Goal: Navigation & Orientation: Find specific page/section

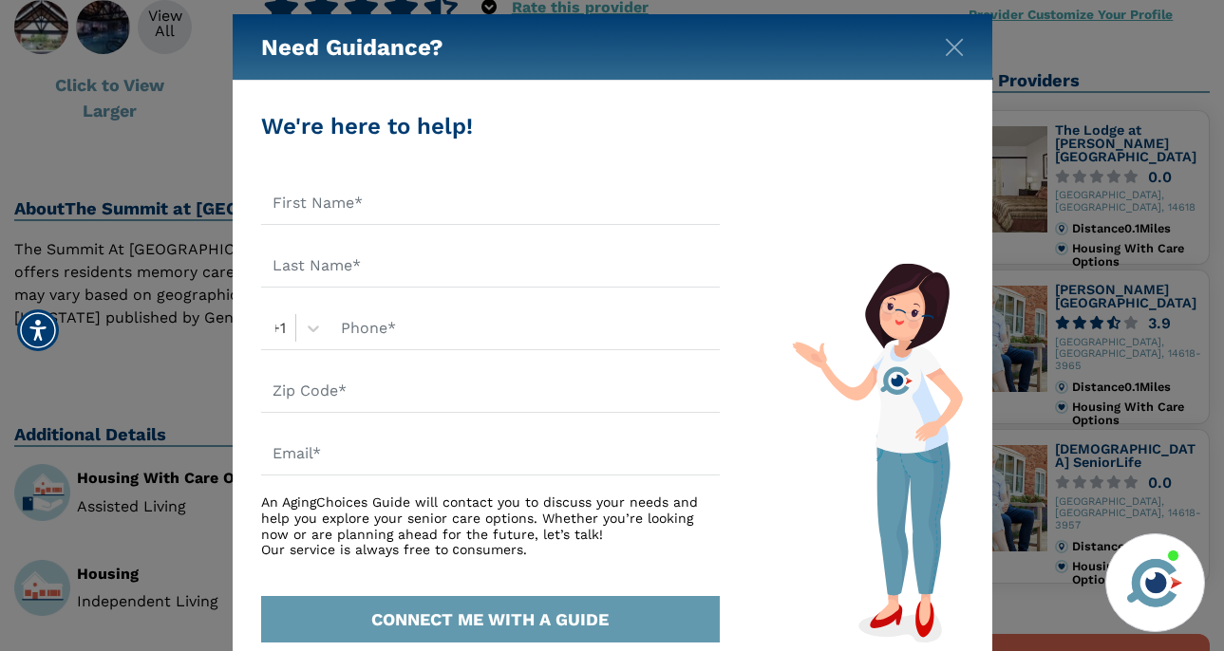
scroll to position [14, 0]
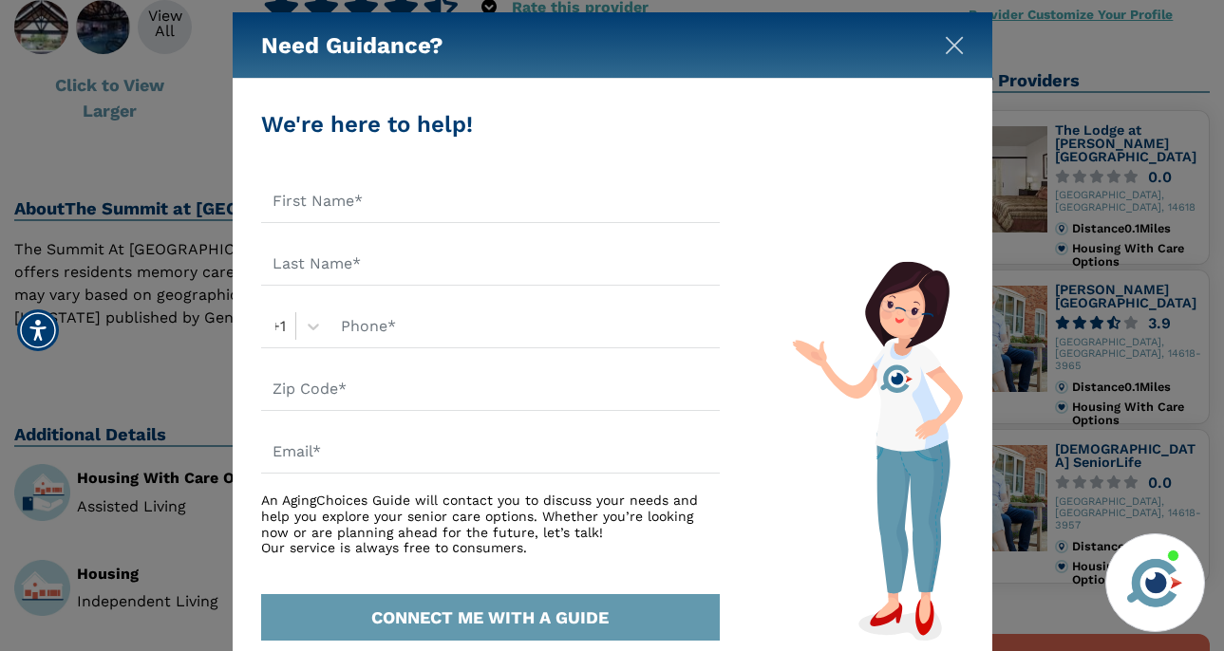
click at [953, 43] on img "Close" at bounding box center [954, 45] width 19 height 19
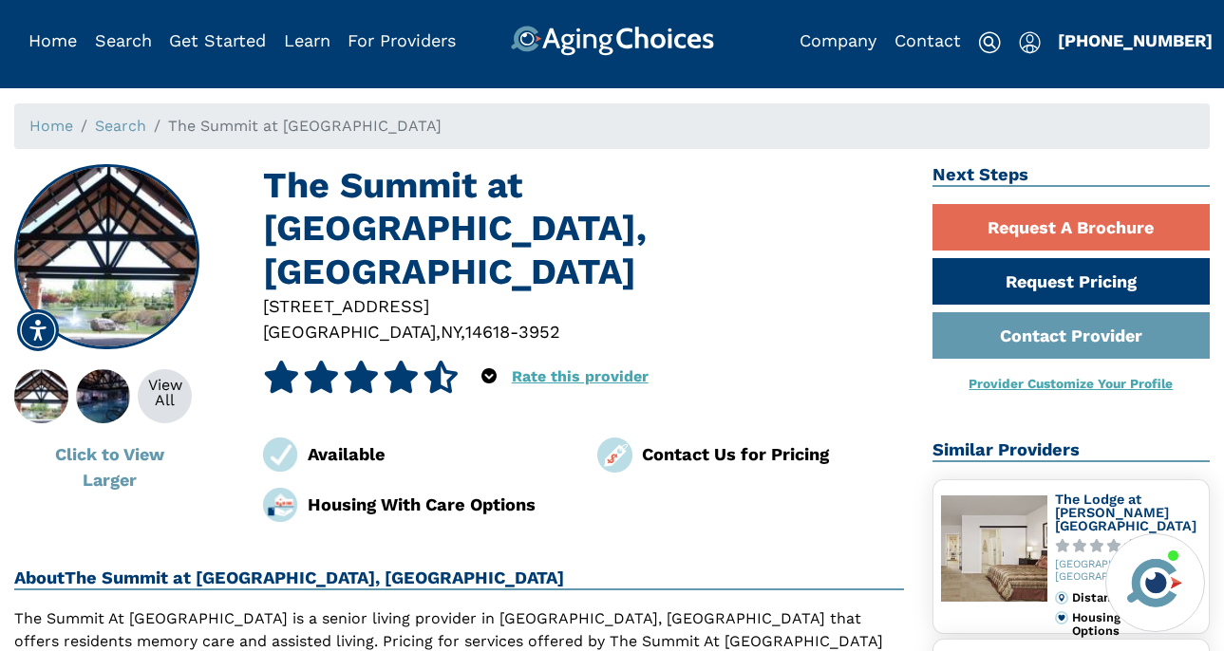
scroll to position [9, 0]
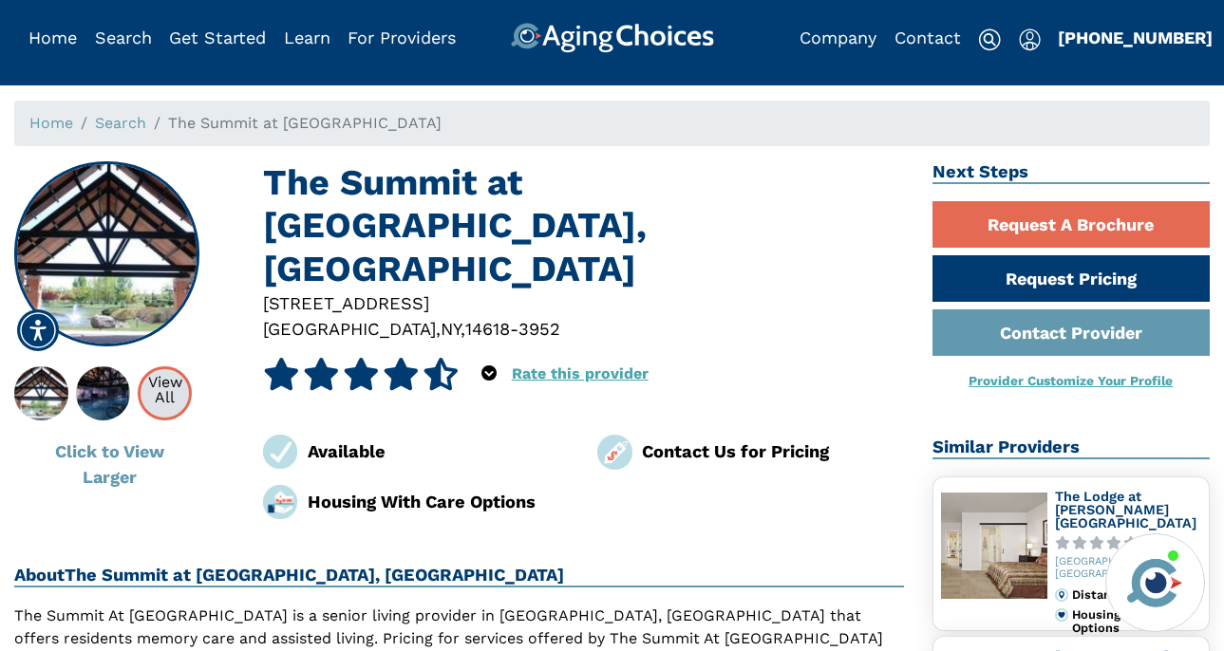
click at [166, 391] on div "View All" at bounding box center [165, 390] width 48 height 30
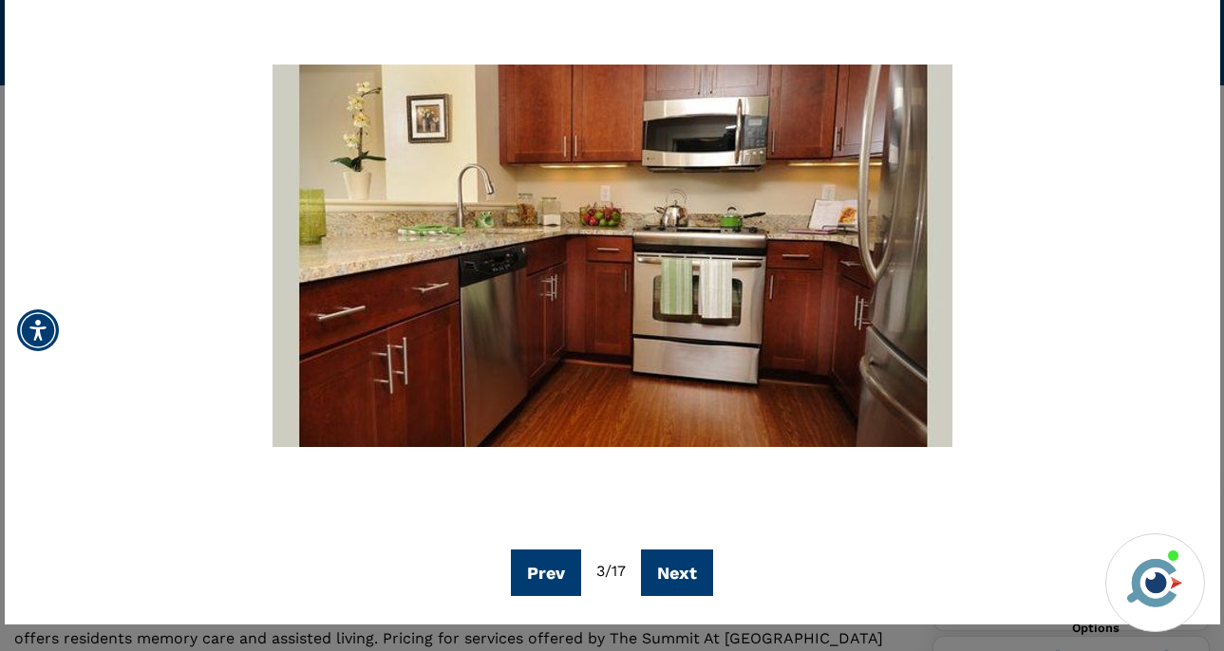
scroll to position [145, 0]
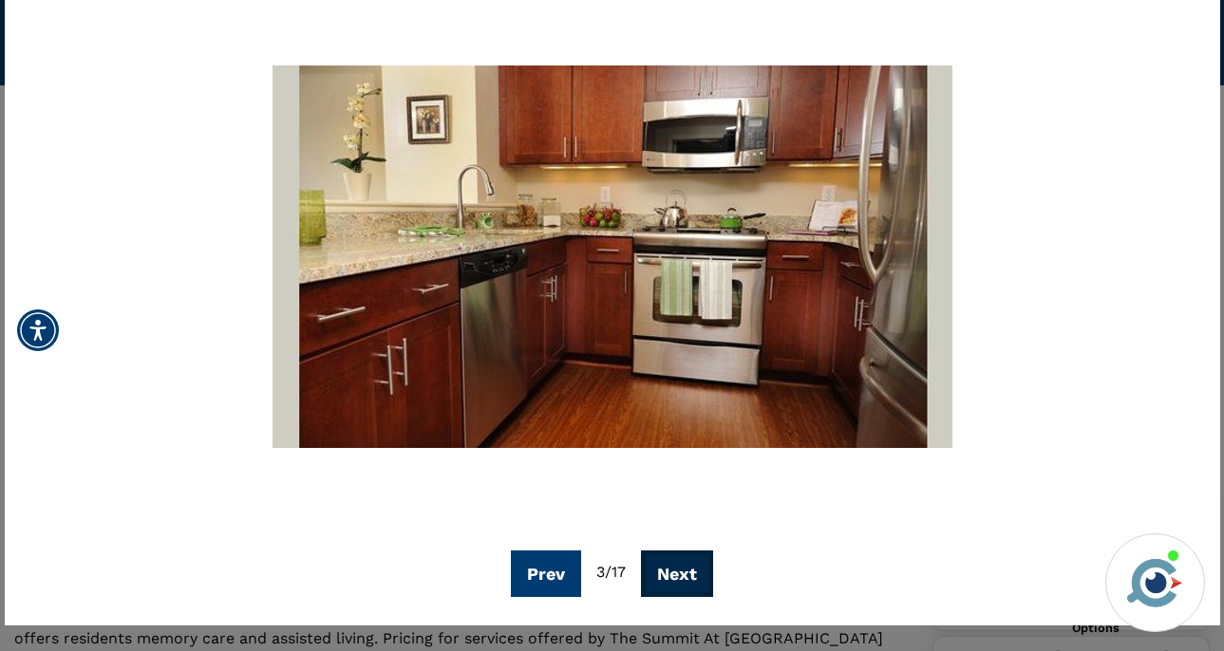
click at [671, 571] on button "Next" at bounding box center [677, 574] width 72 height 47
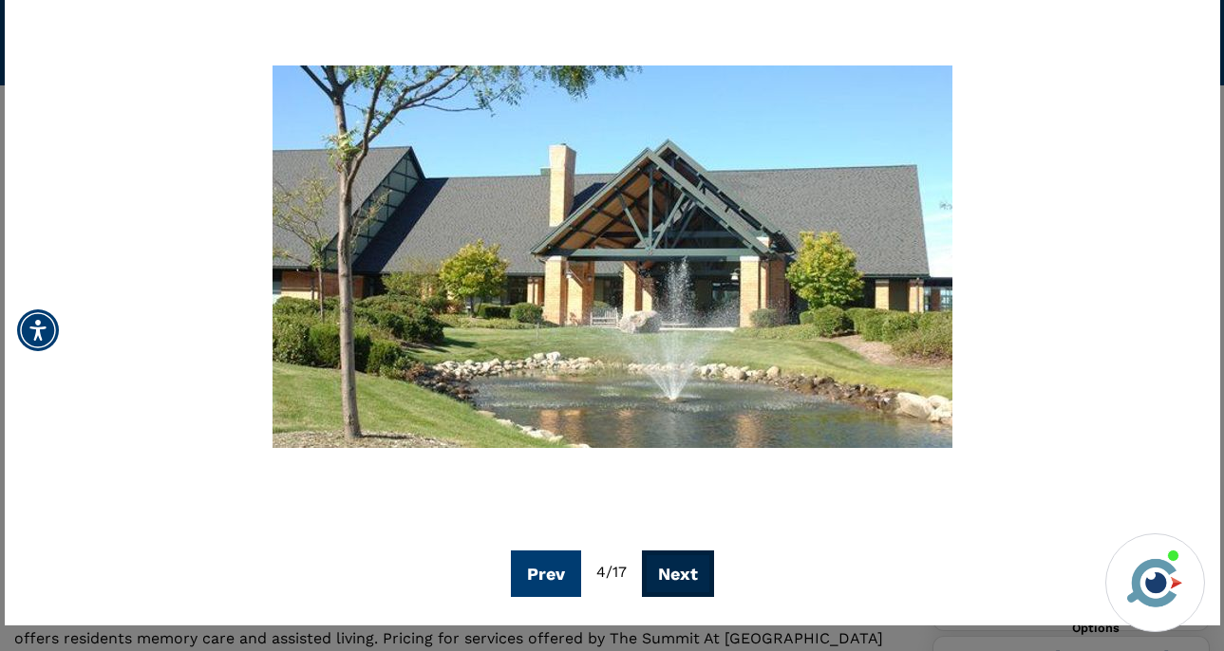
click at [676, 575] on button "Next" at bounding box center [678, 574] width 72 height 47
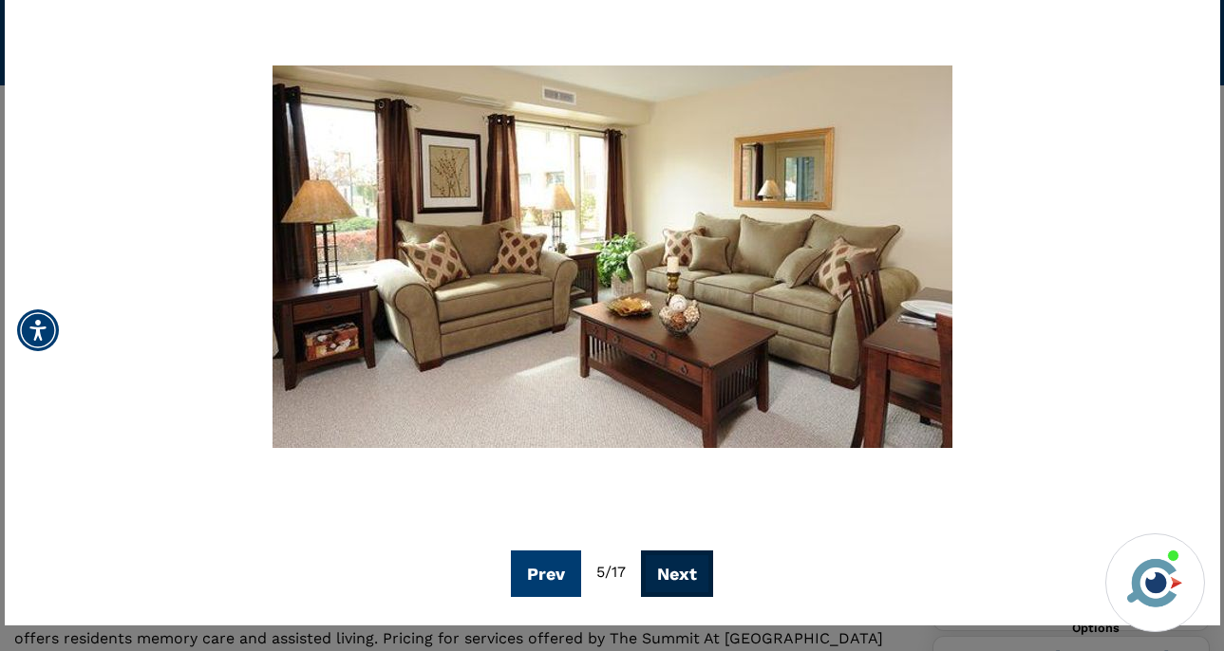
click at [676, 575] on button "Next" at bounding box center [677, 574] width 72 height 47
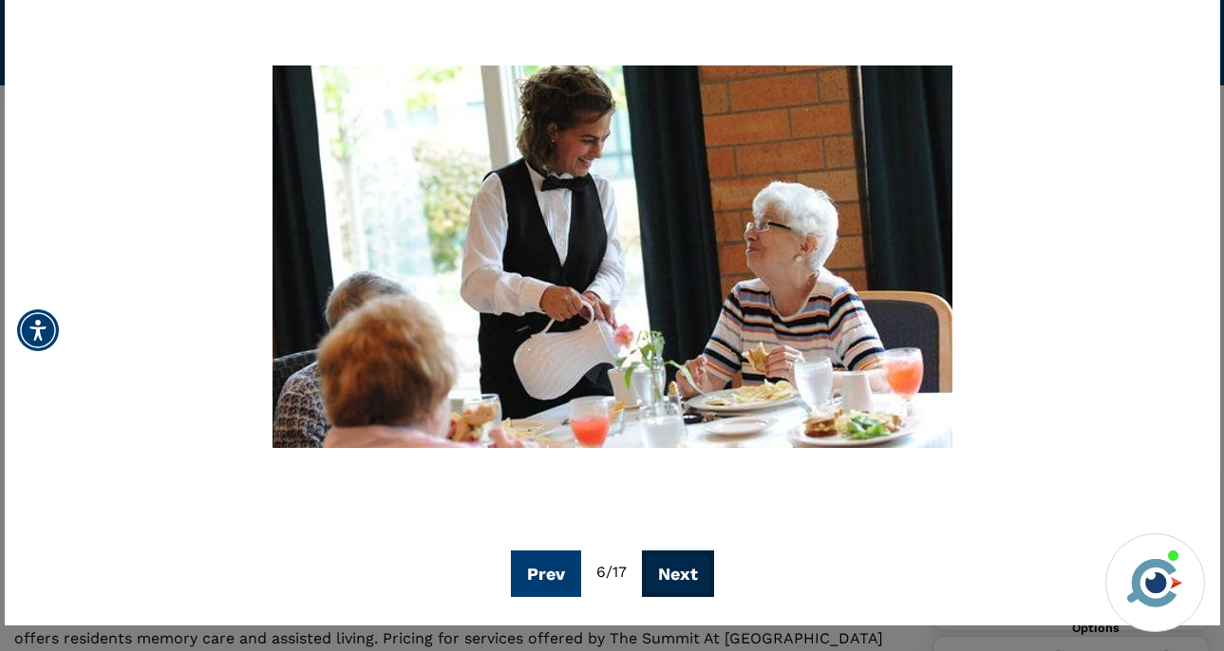
click at [676, 575] on button "Next" at bounding box center [678, 574] width 72 height 47
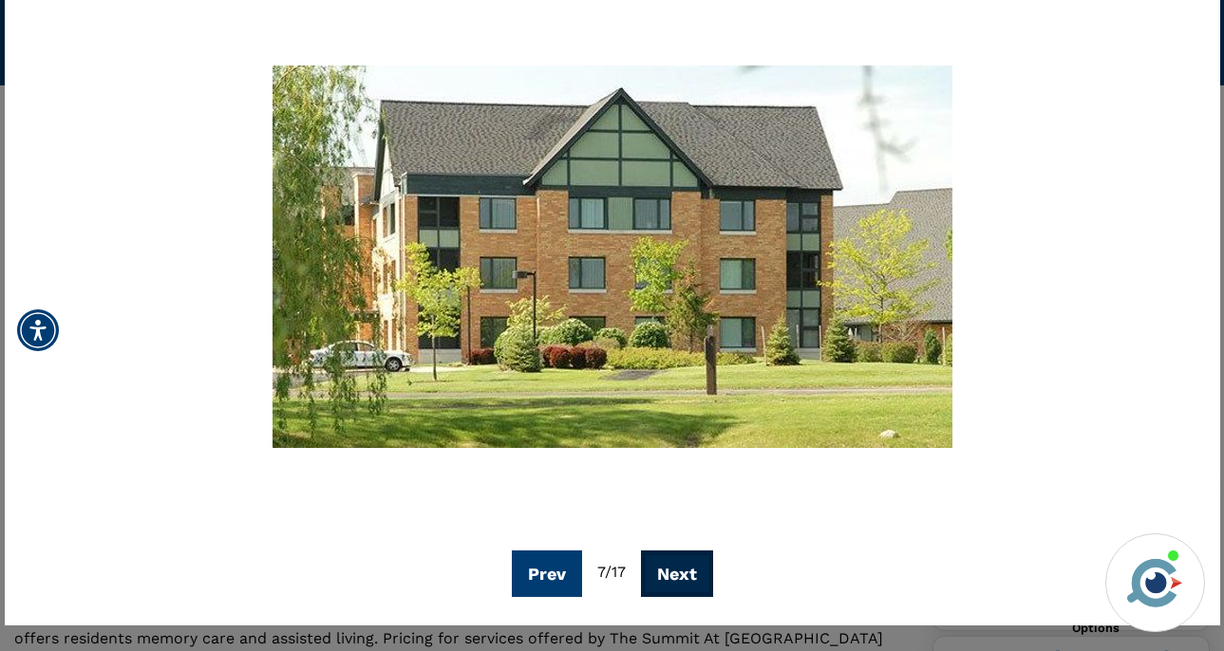
click at [676, 574] on button "Next" at bounding box center [677, 574] width 72 height 47
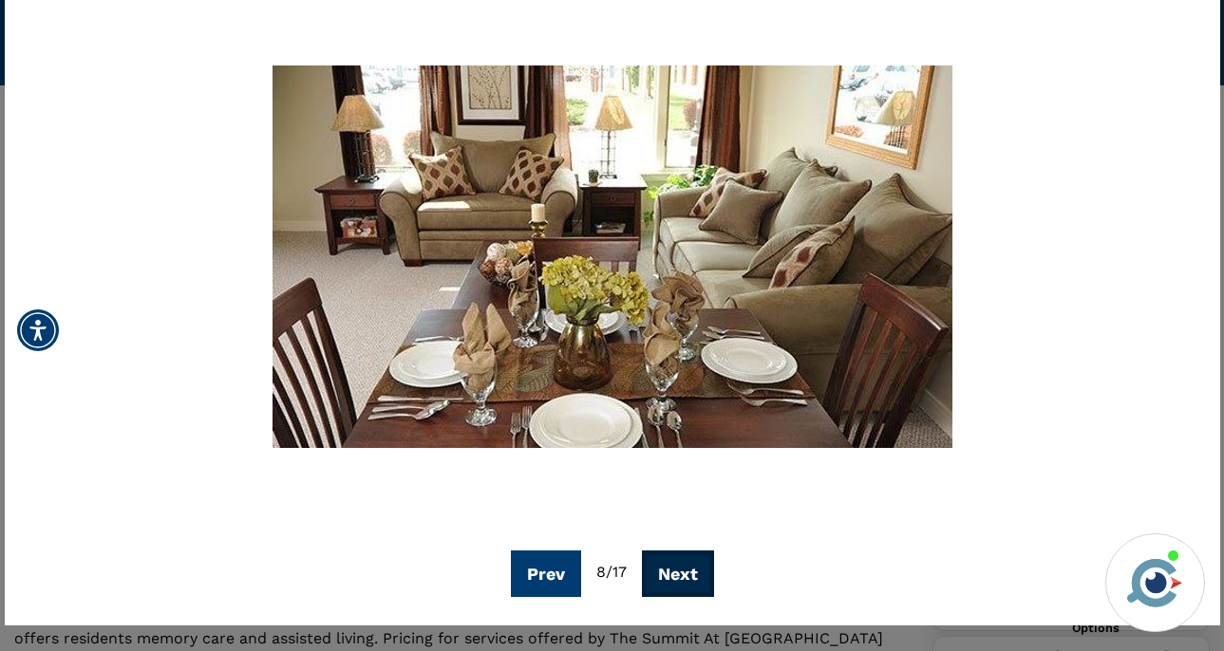
click at [676, 574] on button "Next" at bounding box center [678, 574] width 72 height 47
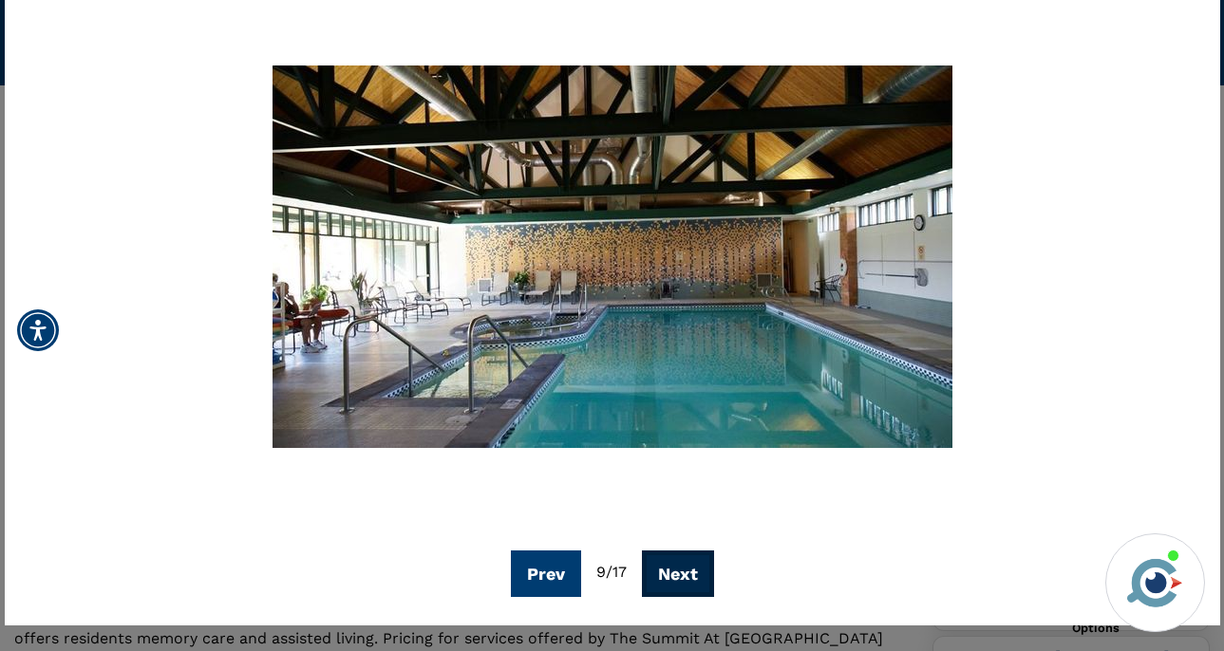
click at [678, 574] on button "Next" at bounding box center [678, 574] width 72 height 47
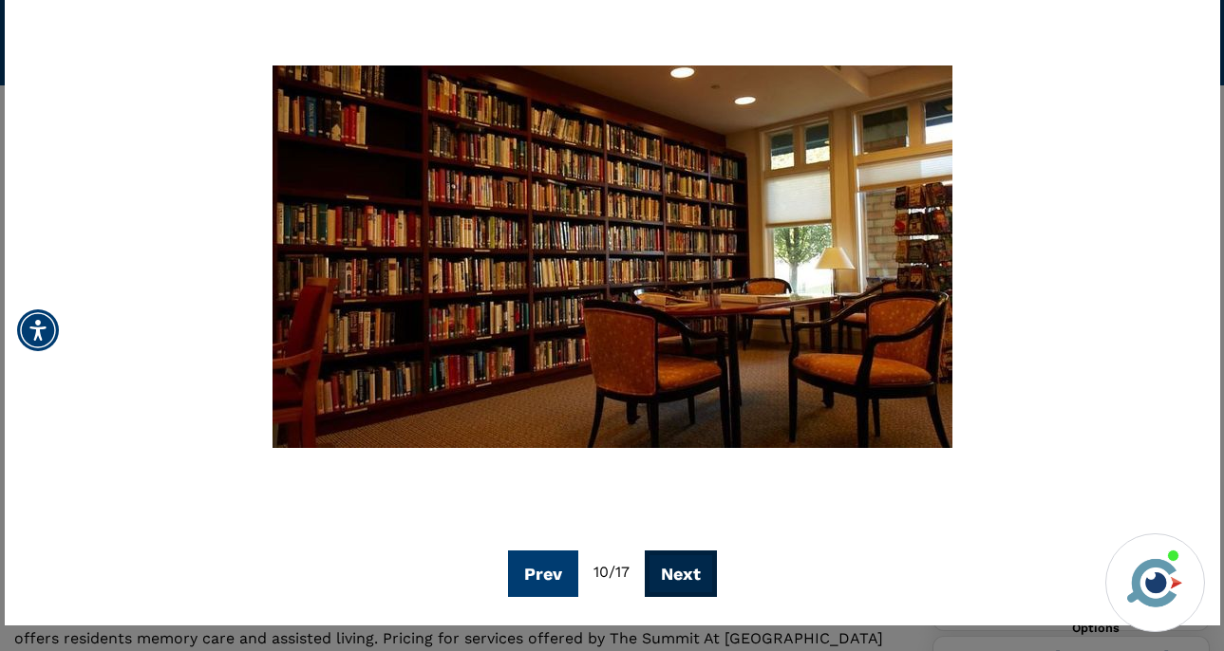
click at [679, 574] on button "Next" at bounding box center [681, 574] width 72 height 47
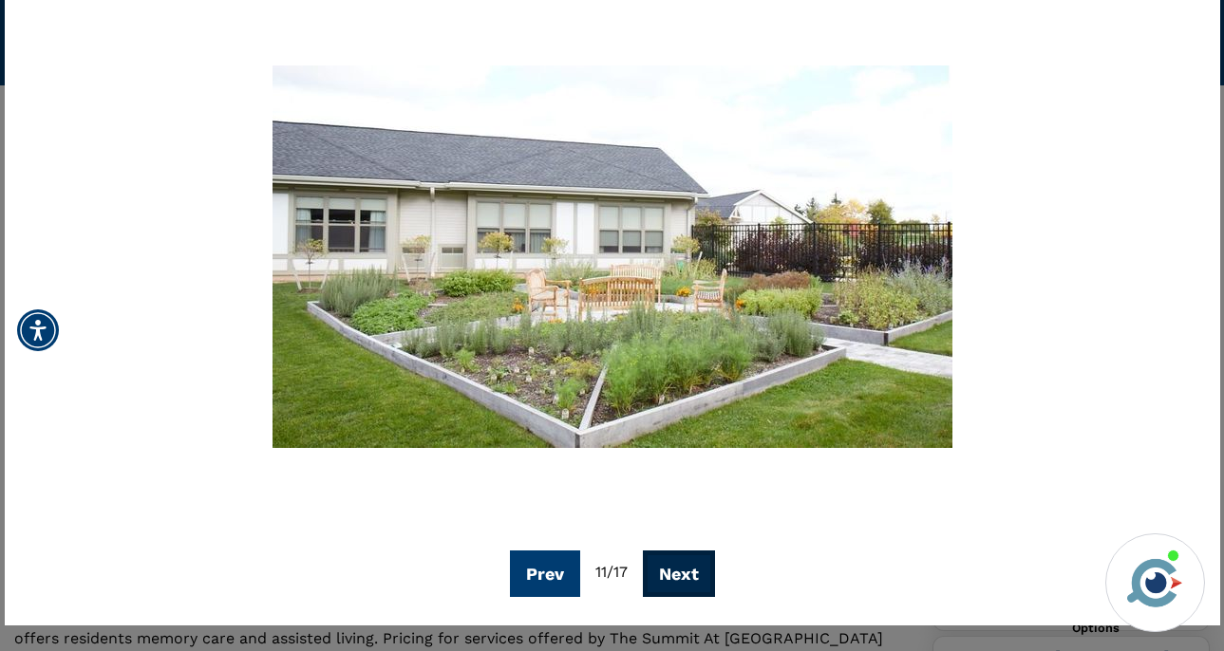
click at [681, 573] on button "Next" at bounding box center [679, 574] width 72 height 47
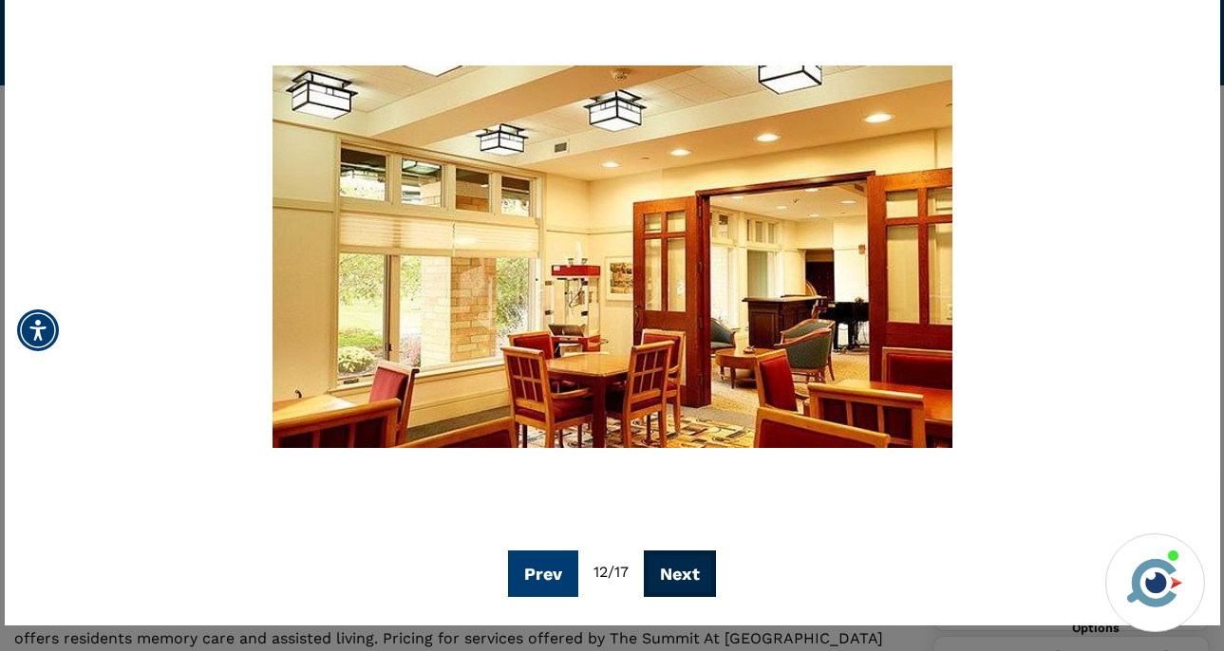
click at [683, 573] on button "Next" at bounding box center [680, 574] width 72 height 47
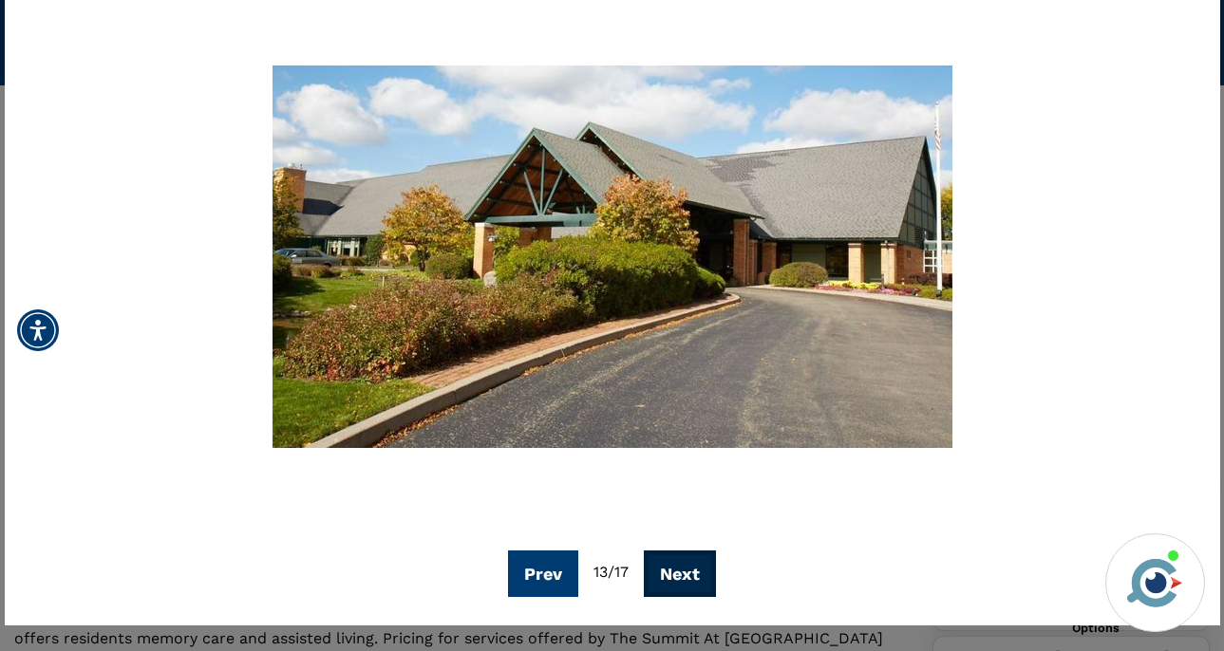
click at [684, 572] on button "Next" at bounding box center [680, 574] width 72 height 47
click at [685, 571] on button "Next" at bounding box center [681, 574] width 72 height 47
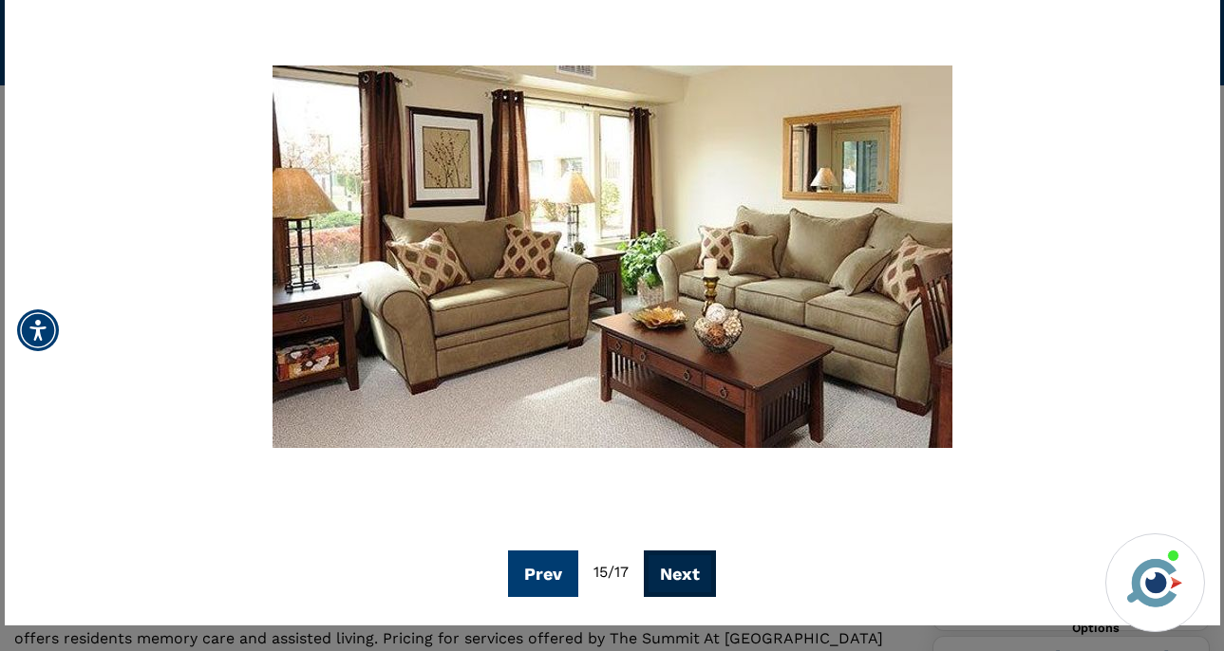
click at [685, 570] on button "Next" at bounding box center [680, 574] width 72 height 47
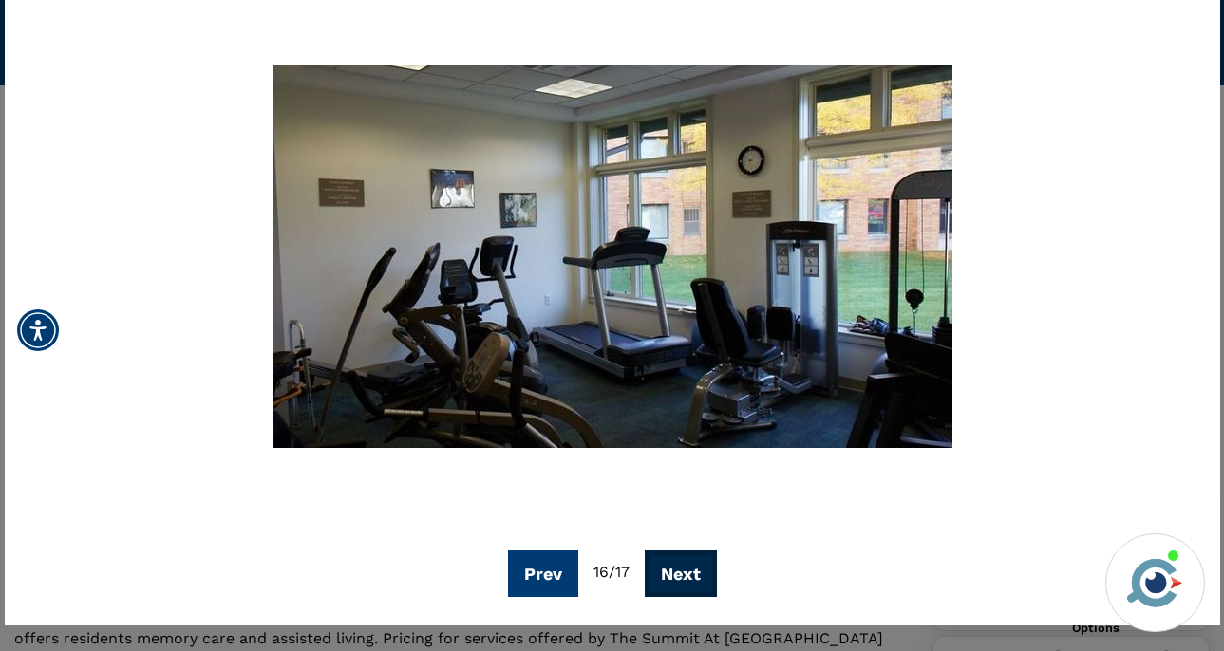
click at [687, 571] on button "Next" at bounding box center [681, 574] width 72 height 47
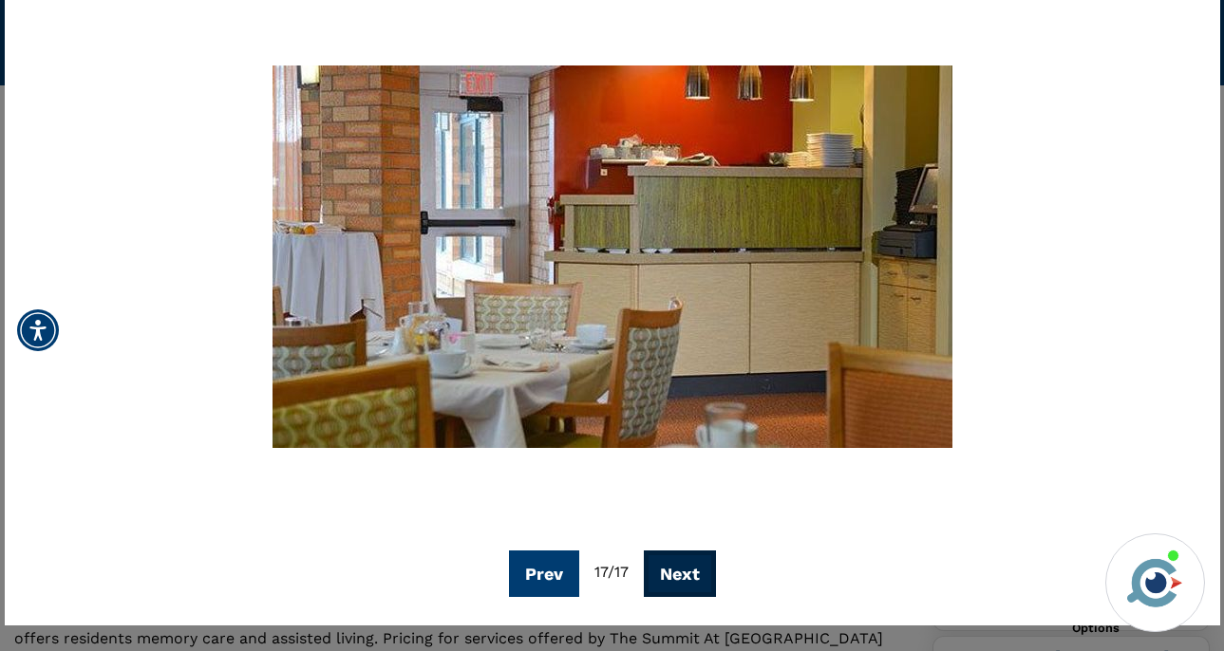
click at [687, 570] on button "Next" at bounding box center [680, 574] width 72 height 47
